Goal: Information Seeking & Learning: Find specific fact

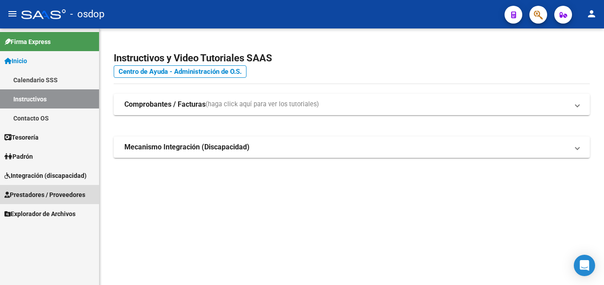
click at [63, 195] on span "Prestadores / Proveedores" at bounding box center [44, 195] width 81 height 10
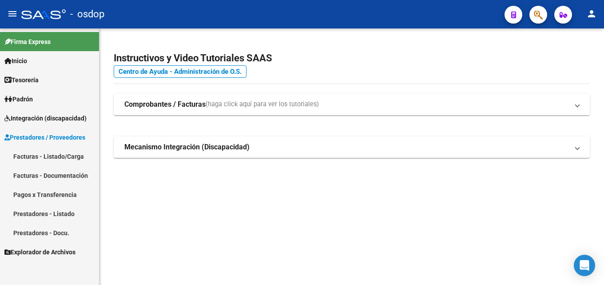
click at [65, 214] on link "Prestadores - Listado" at bounding box center [49, 213] width 99 height 19
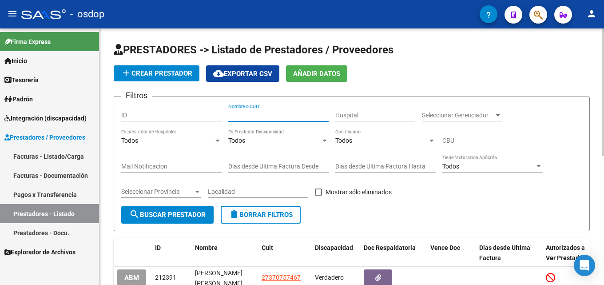
click at [265, 113] on input "Nombre o CUIT" at bounding box center [278, 115] width 100 height 8
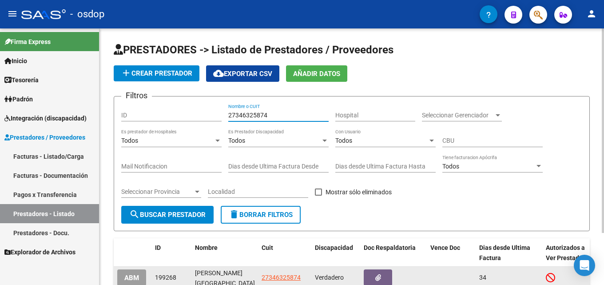
type input "27346325874"
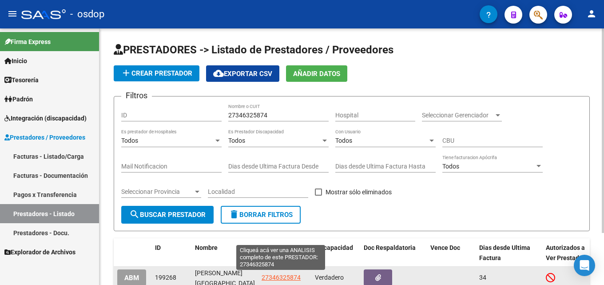
click at [281, 279] on span "27346325874" at bounding box center [281, 277] width 39 height 7
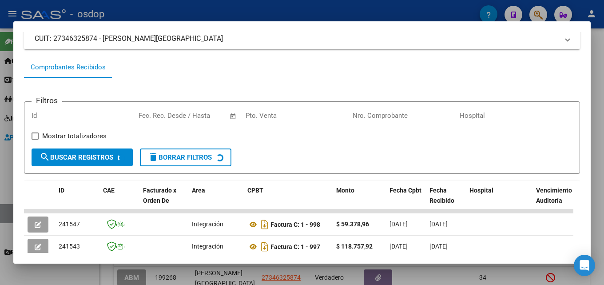
scroll to position [80, 0]
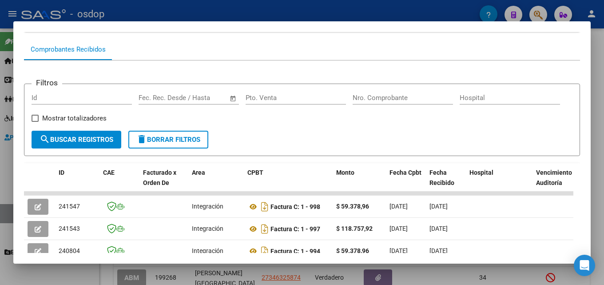
click at [597, 147] on div at bounding box center [302, 142] width 604 height 285
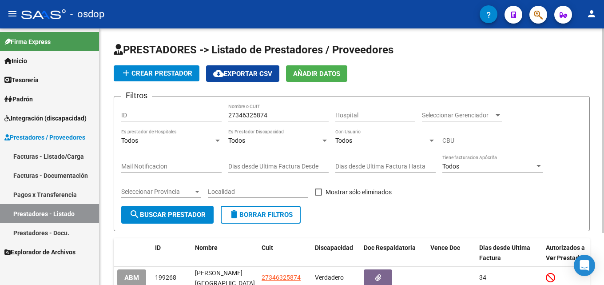
click at [273, 220] on button "delete Borrar Filtros" at bounding box center [261, 215] width 80 height 18
click at [250, 113] on input "Nombre o CUIT" at bounding box center [278, 115] width 100 height 8
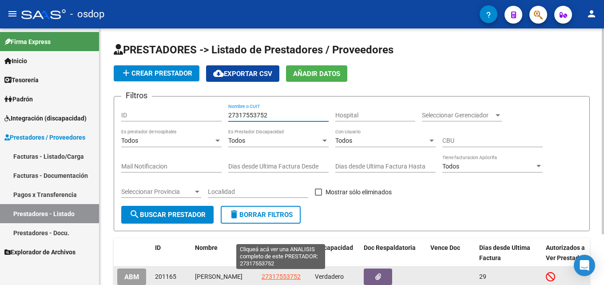
type input "27317553752"
click at [273, 278] on span "27317553752" at bounding box center [281, 276] width 39 height 7
type textarea "27317553752"
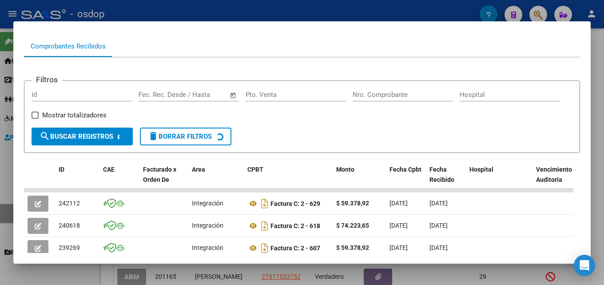
scroll to position [116, 0]
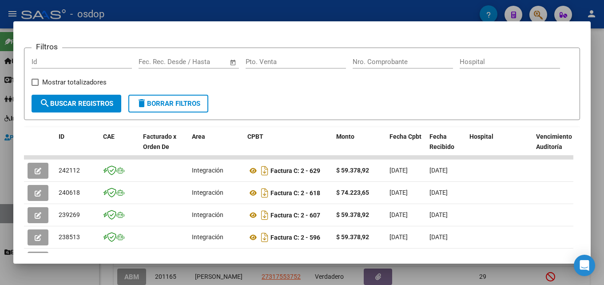
click at [597, 163] on div at bounding box center [302, 142] width 604 height 285
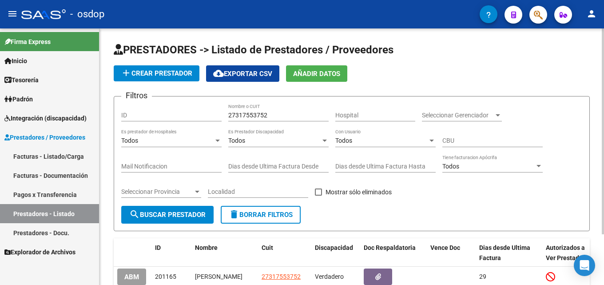
click at [282, 216] on span "delete Borrar Filtros" at bounding box center [261, 214] width 64 height 8
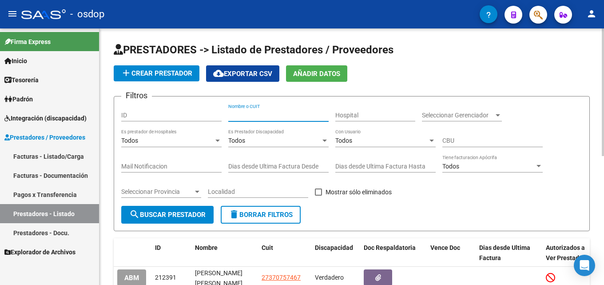
click at [255, 114] on input "Nombre o CUIT" at bounding box center [278, 115] width 100 height 8
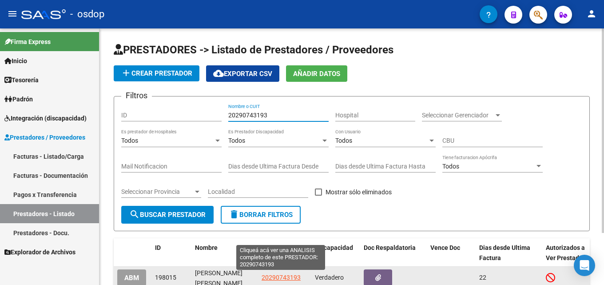
type input "20290743193"
click at [287, 277] on span "20290743193" at bounding box center [281, 277] width 39 height 7
type textarea "20290743193"
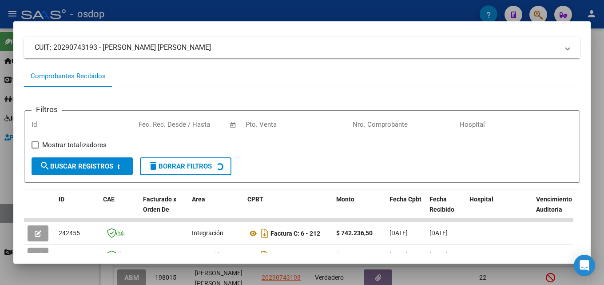
scroll to position [76, 0]
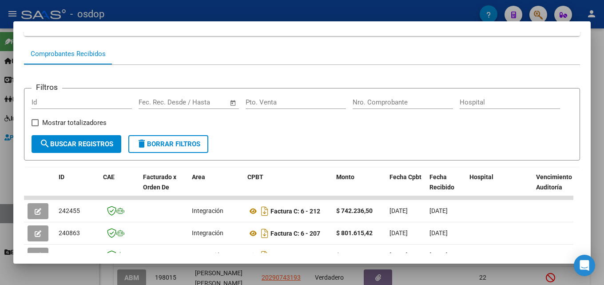
click at [597, 168] on div at bounding box center [302, 142] width 604 height 285
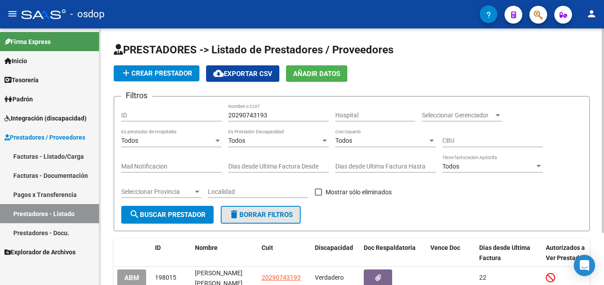
drag, startPoint x: 248, startPoint y: 218, endPoint x: 252, endPoint y: 204, distance: 14.8
click at [248, 218] on button "delete Borrar Filtros" at bounding box center [261, 215] width 80 height 18
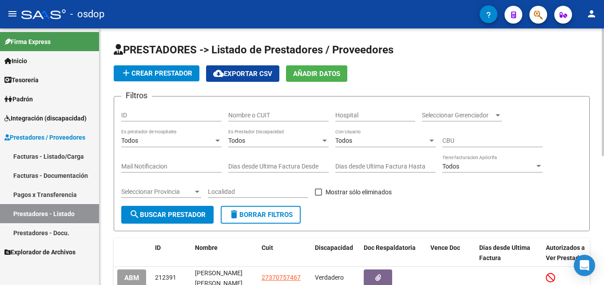
click at [255, 110] on div "Nombre o CUIT" at bounding box center [278, 112] width 100 height 18
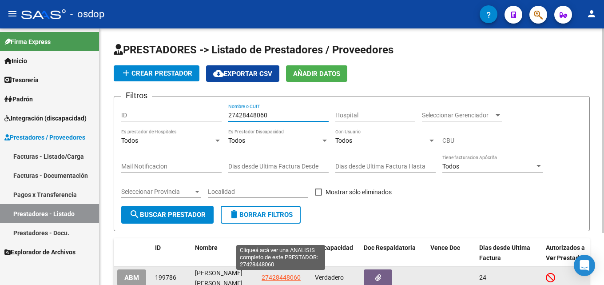
type input "27428448060"
click at [274, 277] on span "27428448060" at bounding box center [281, 277] width 39 height 7
type textarea "27428448060"
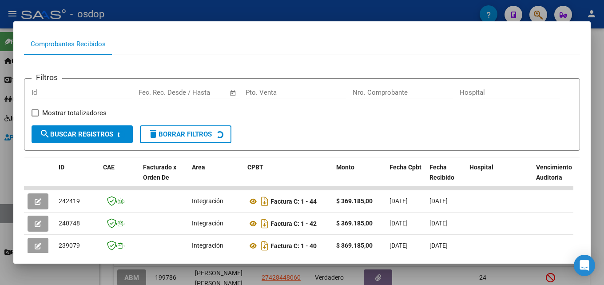
scroll to position [88, 0]
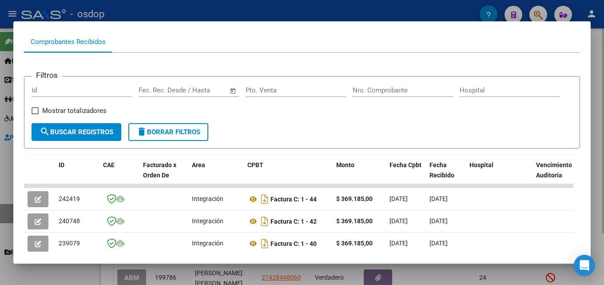
click at [597, 159] on div at bounding box center [302, 142] width 604 height 285
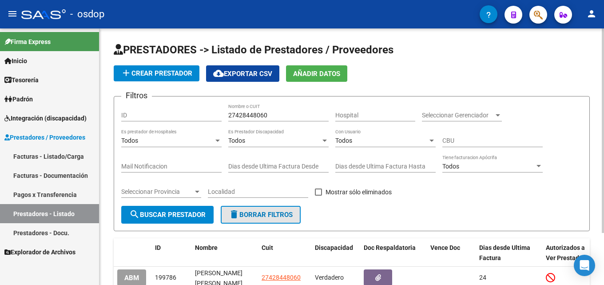
click at [246, 213] on span "delete Borrar Filtros" at bounding box center [261, 214] width 64 height 8
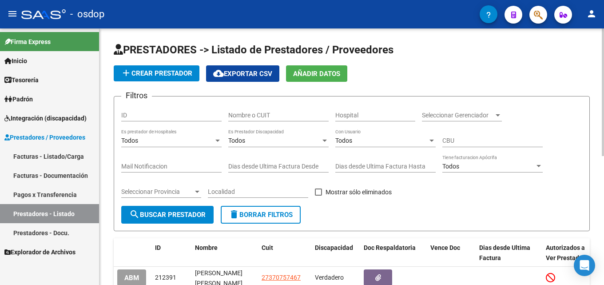
click at [252, 113] on input "Nombre o CUIT" at bounding box center [278, 115] width 100 height 8
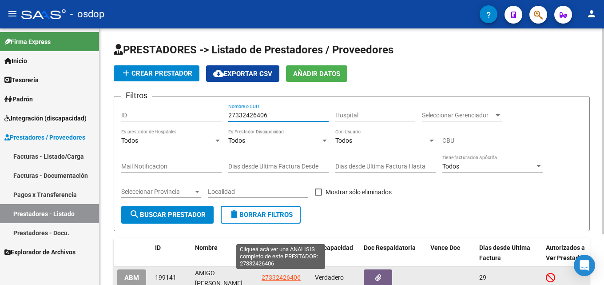
type input "27332426406"
click at [266, 276] on span "27332426406" at bounding box center [281, 277] width 39 height 7
type textarea "27332426406"
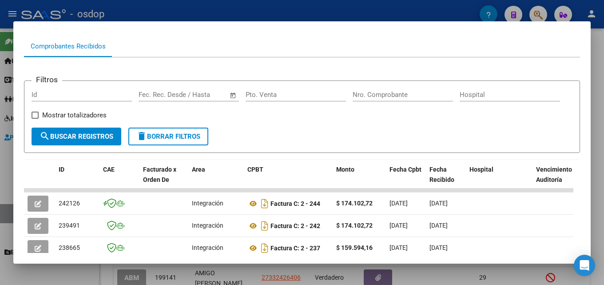
scroll to position [90, 0]
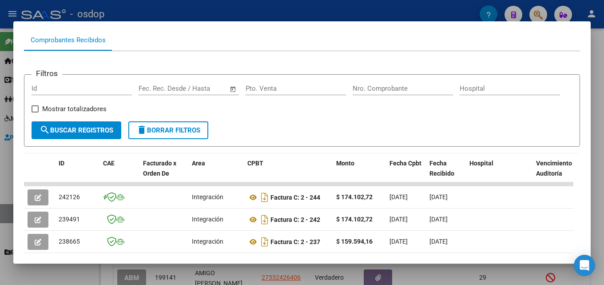
click at [597, 150] on div at bounding box center [302, 142] width 604 height 285
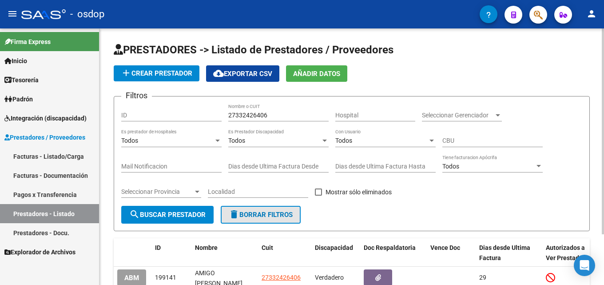
click at [282, 210] on button "delete Borrar Filtros" at bounding box center [261, 215] width 80 height 18
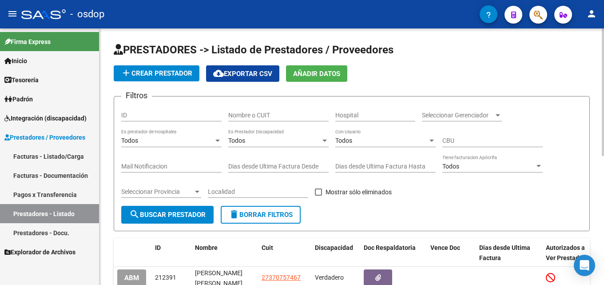
click at [260, 115] on input "Nombre o CUIT" at bounding box center [278, 115] width 100 height 8
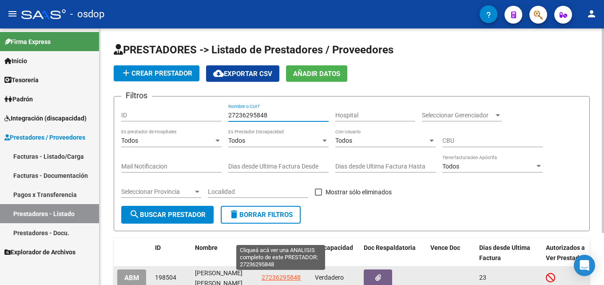
type input "27236295848"
click at [297, 274] on span "27236295848" at bounding box center [281, 277] width 39 height 7
type textarea "27236295848"
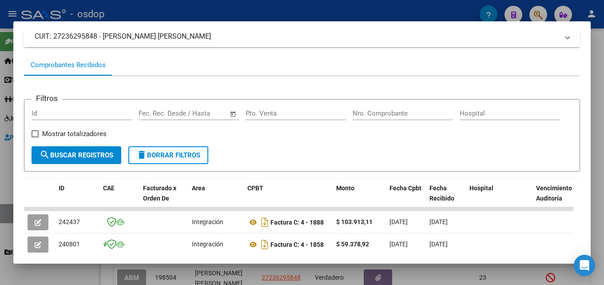
scroll to position [66, 0]
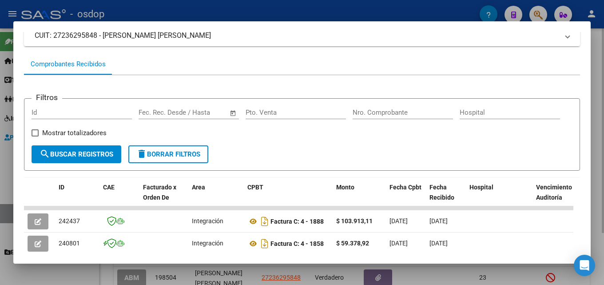
click at [597, 171] on div at bounding box center [302, 142] width 604 height 285
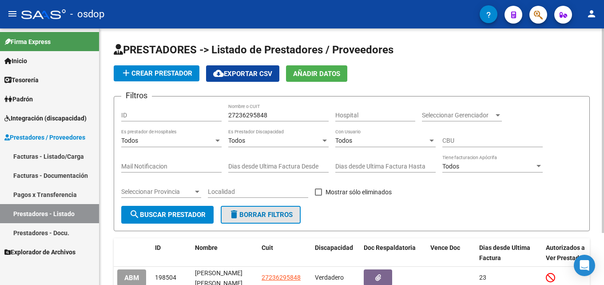
click at [285, 222] on button "delete Borrar Filtros" at bounding box center [261, 215] width 80 height 18
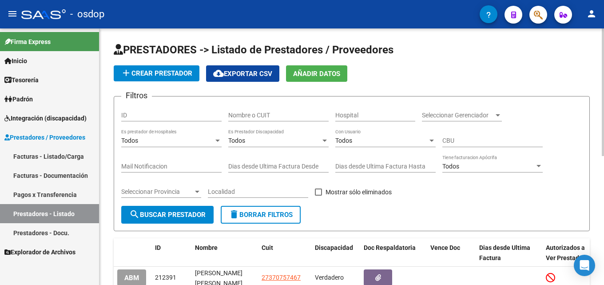
click at [270, 118] on input "Nombre o CUIT" at bounding box center [278, 115] width 100 height 8
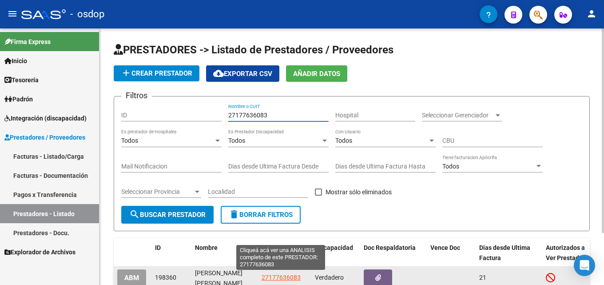
type input "27177636083"
click at [288, 276] on span "27177636083" at bounding box center [281, 277] width 39 height 7
type textarea "27177636083"
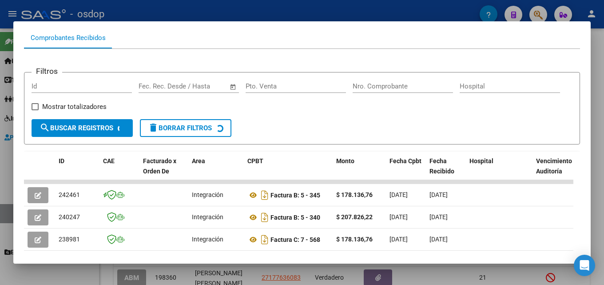
scroll to position [94, 0]
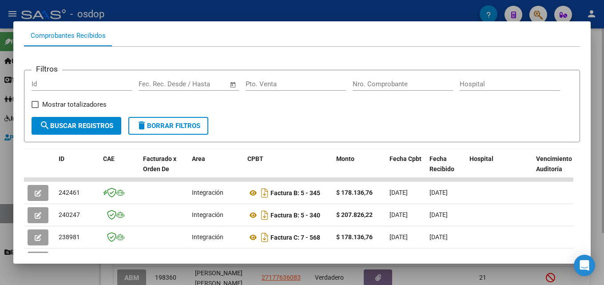
click at [597, 160] on div at bounding box center [302, 142] width 604 height 285
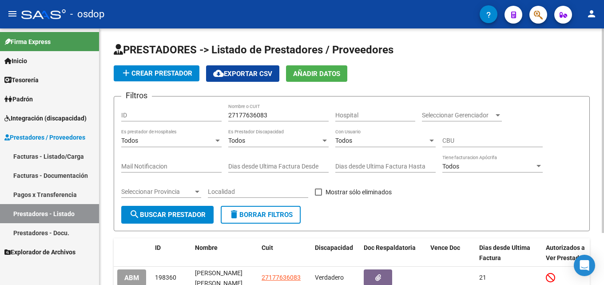
click at [287, 216] on span "delete Borrar Filtros" at bounding box center [261, 214] width 64 height 8
click at [273, 115] on input "Nombre o CUIT" at bounding box center [278, 115] width 100 height 8
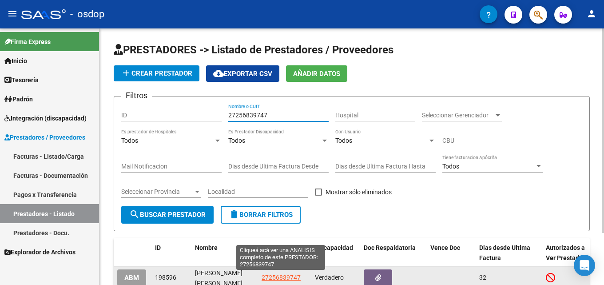
type input "27256839747"
click at [297, 280] on span "27256839747" at bounding box center [281, 277] width 39 height 7
type textarea "27256839747"
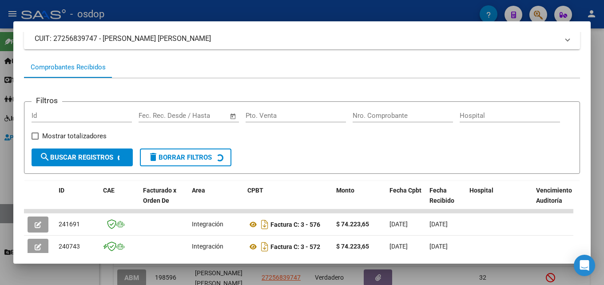
scroll to position [116, 0]
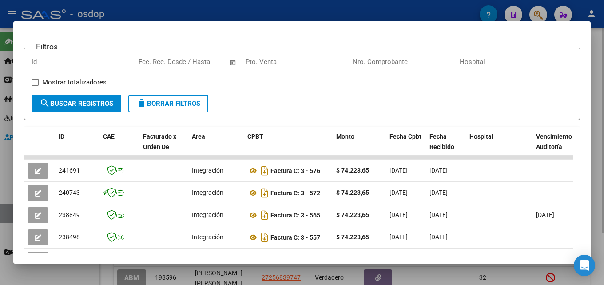
click at [597, 172] on div at bounding box center [302, 142] width 604 height 285
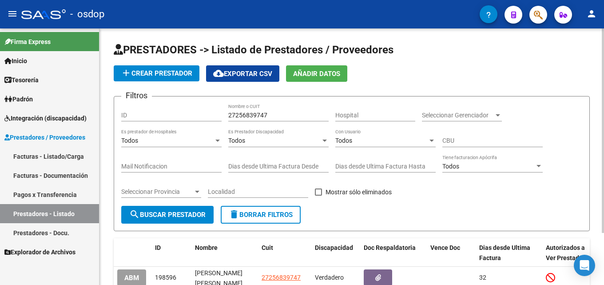
click at [283, 210] on span "delete Borrar Filtros" at bounding box center [261, 214] width 64 height 8
click at [261, 109] on div "Nombre o CUIT" at bounding box center [278, 112] width 100 height 18
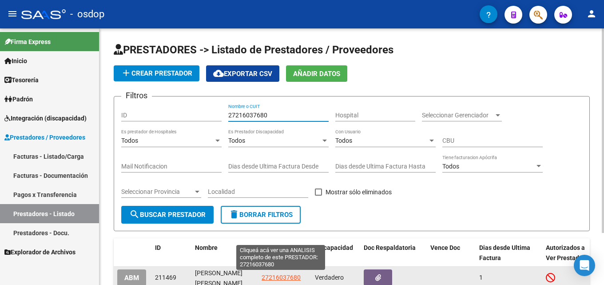
type input "27216037680"
click at [283, 275] on span "27216037680" at bounding box center [281, 277] width 39 height 7
type textarea "27216037680"
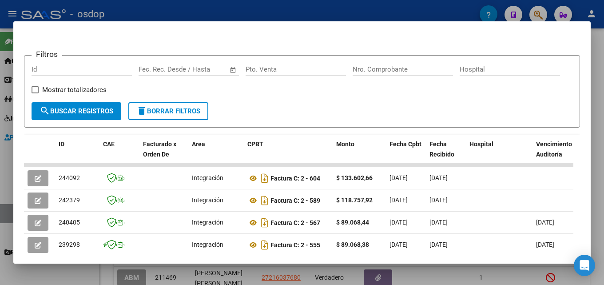
scroll to position [117, 0]
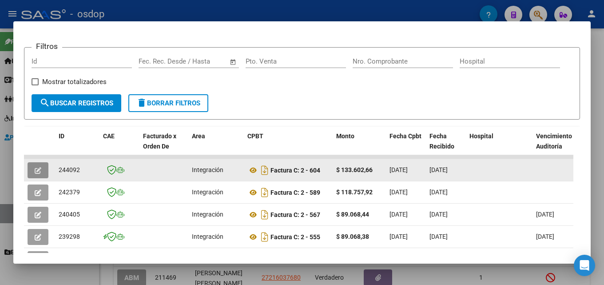
click at [46, 175] on button "button" at bounding box center [38, 170] width 21 height 16
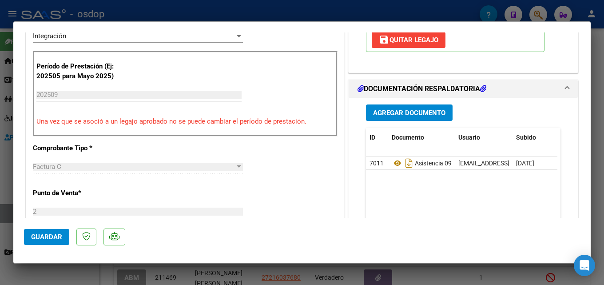
scroll to position [215, 0]
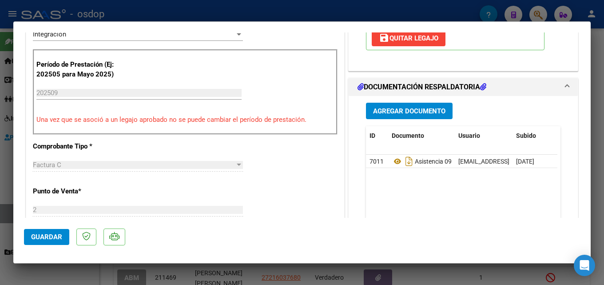
click at [597, 139] on div at bounding box center [302, 142] width 604 height 285
type input "$ 0,00"
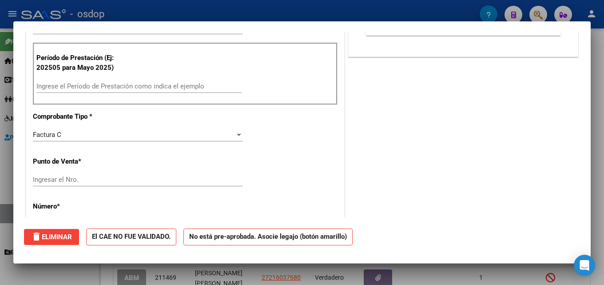
scroll to position [0, 0]
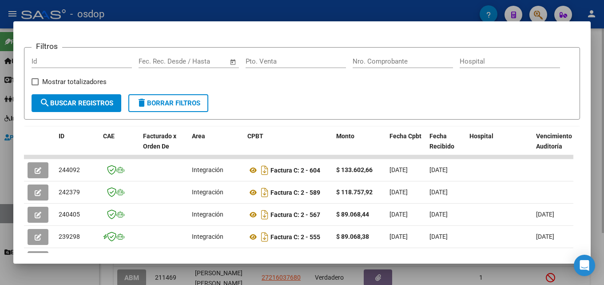
click at [597, 143] on div at bounding box center [302, 142] width 604 height 285
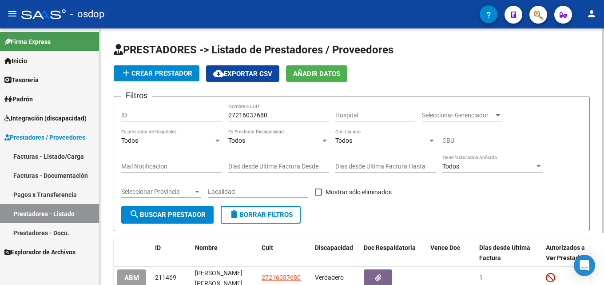
click at [277, 212] on span "delete Borrar Filtros" at bounding box center [261, 214] width 64 height 8
